Goal: Task Accomplishment & Management: Manage account settings

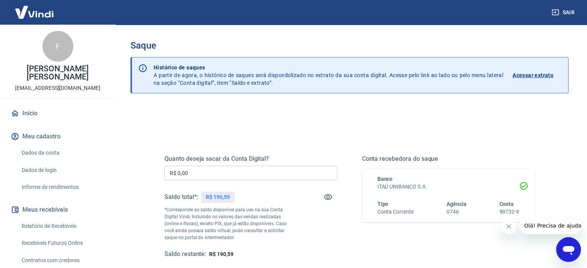
click at [272, 172] on input "R$ 0,00" at bounding box center [250, 173] width 173 height 14
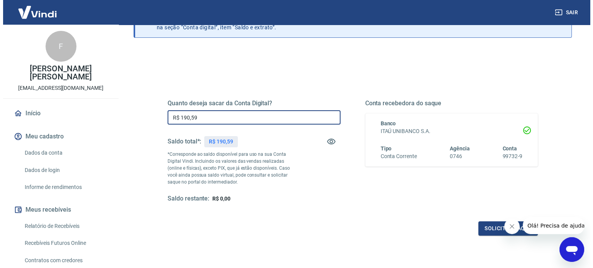
scroll to position [113, 0]
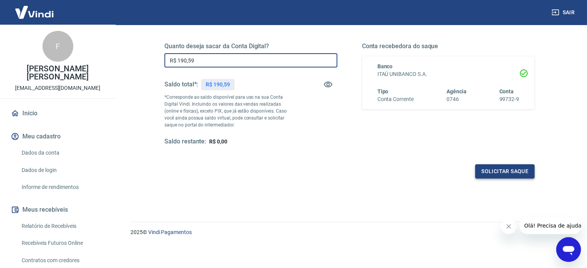
type input "R$ 190,59"
click at [496, 174] on button "Solicitar saque" at bounding box center [504, 171] width 59 height 14
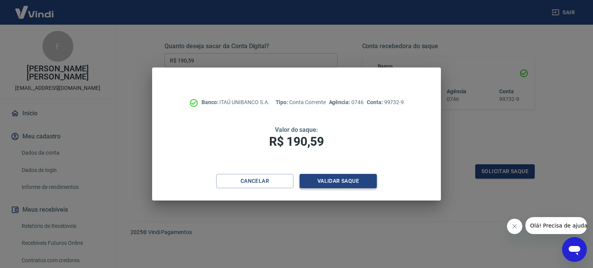
click at [322, 182] on button "Validar saque" at bounding box center [338, 181] width 77 height 14
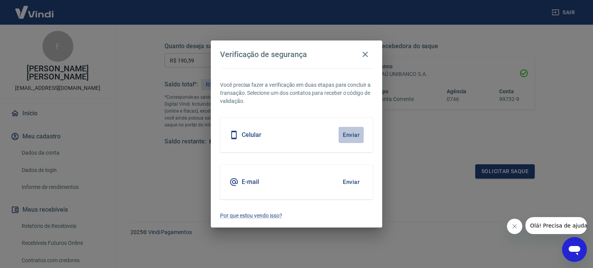
click at [343, 132] on button "Enviar" at bounding box center [351, 135] width 25 height 16
